Goal: Navigation & Orientation: Find specific page/section

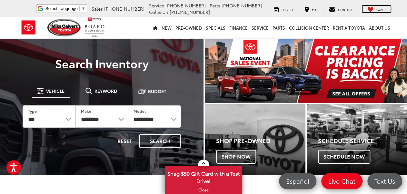
click at [380, 10] on span "Saved" at bounding box center [380, 9] width 9 height 4
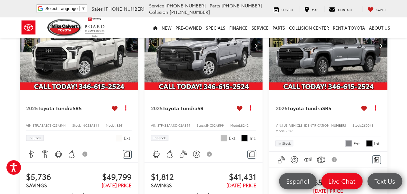
scroll to position [52, 0]
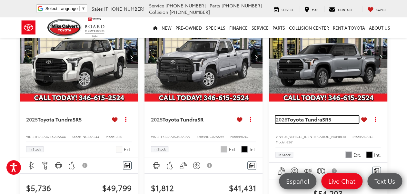
click at [304, 119] on span "Toyota Tundra" at bounding box center [304, 118] width 35 height 7
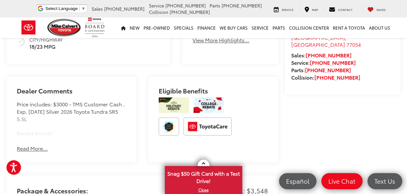
scroll to position [400, 0]
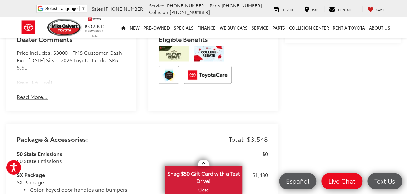
click at [34, 101] on button "Read More..." at bounding box center [32, 96] width 31 height 7
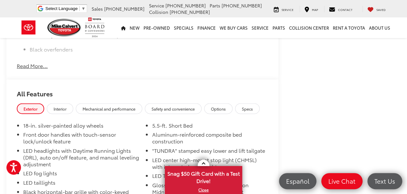
scroll to position [555, 0]
click at [35, 69] on button "Read More..." at bounding box center [32, 65] width 31 height 7
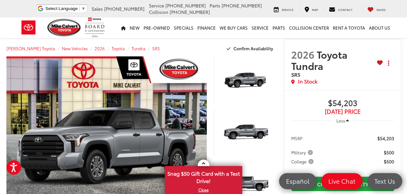
scroll to position [0, 0]
